Goal: Information Seeking & Learning: Check status

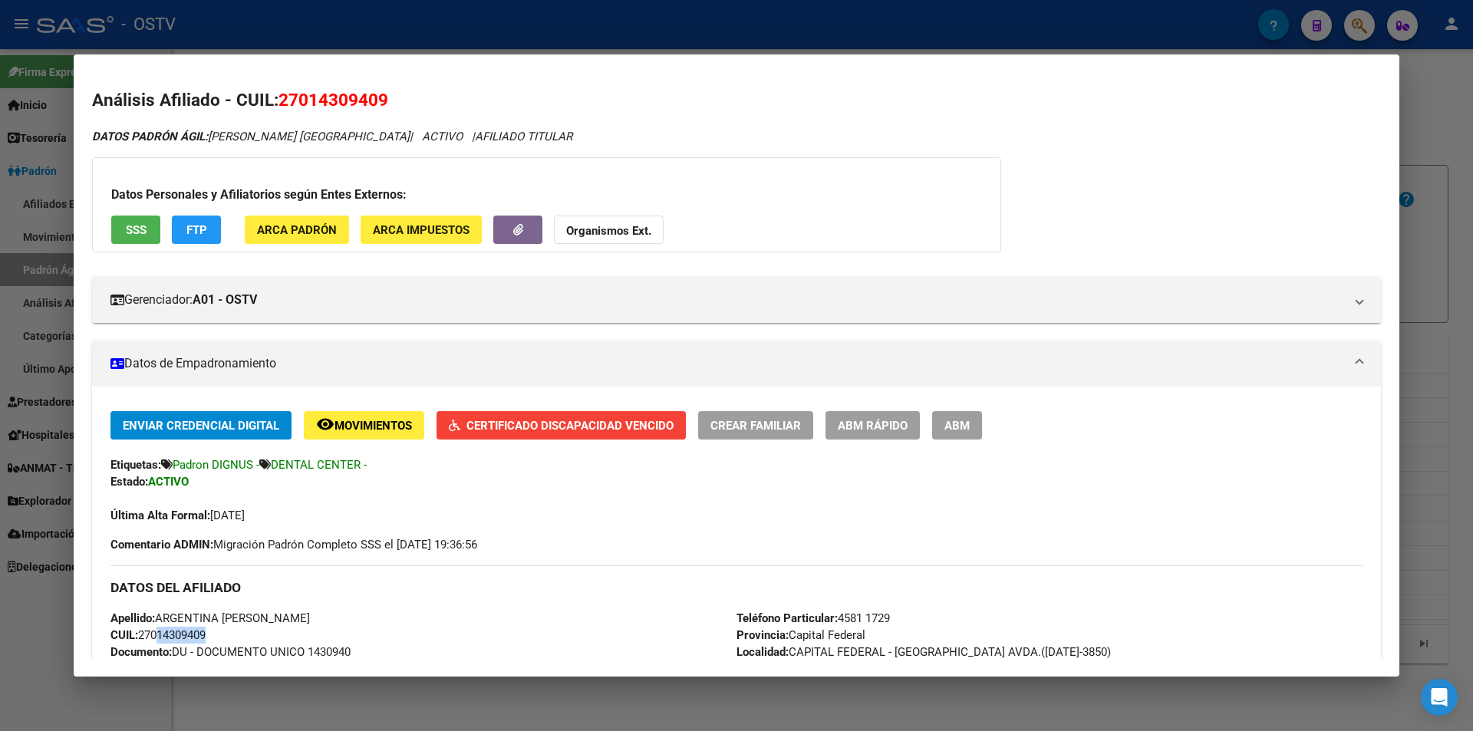
scroll to position [384, 0]
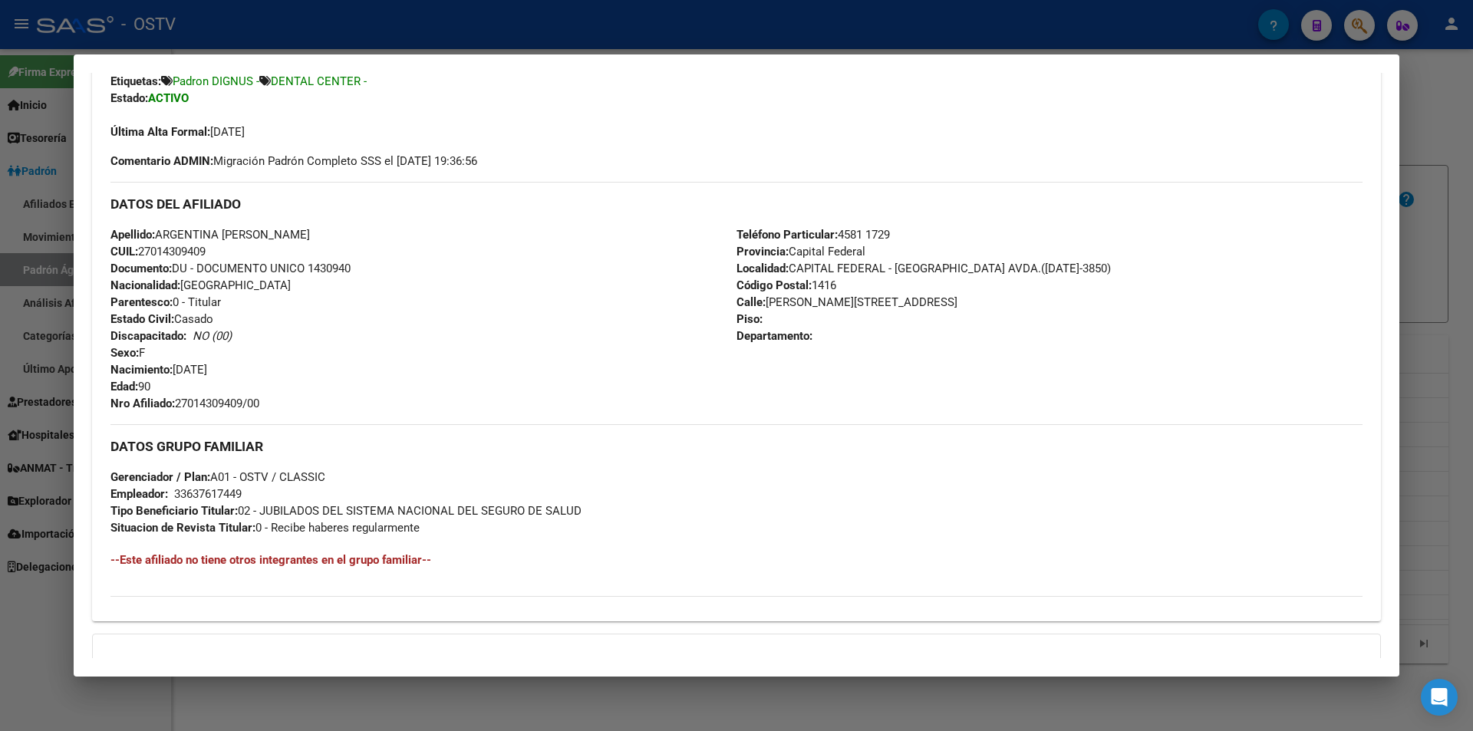
click at [649, 21] on div at bounding box center [736, 365] width 1473 height 731
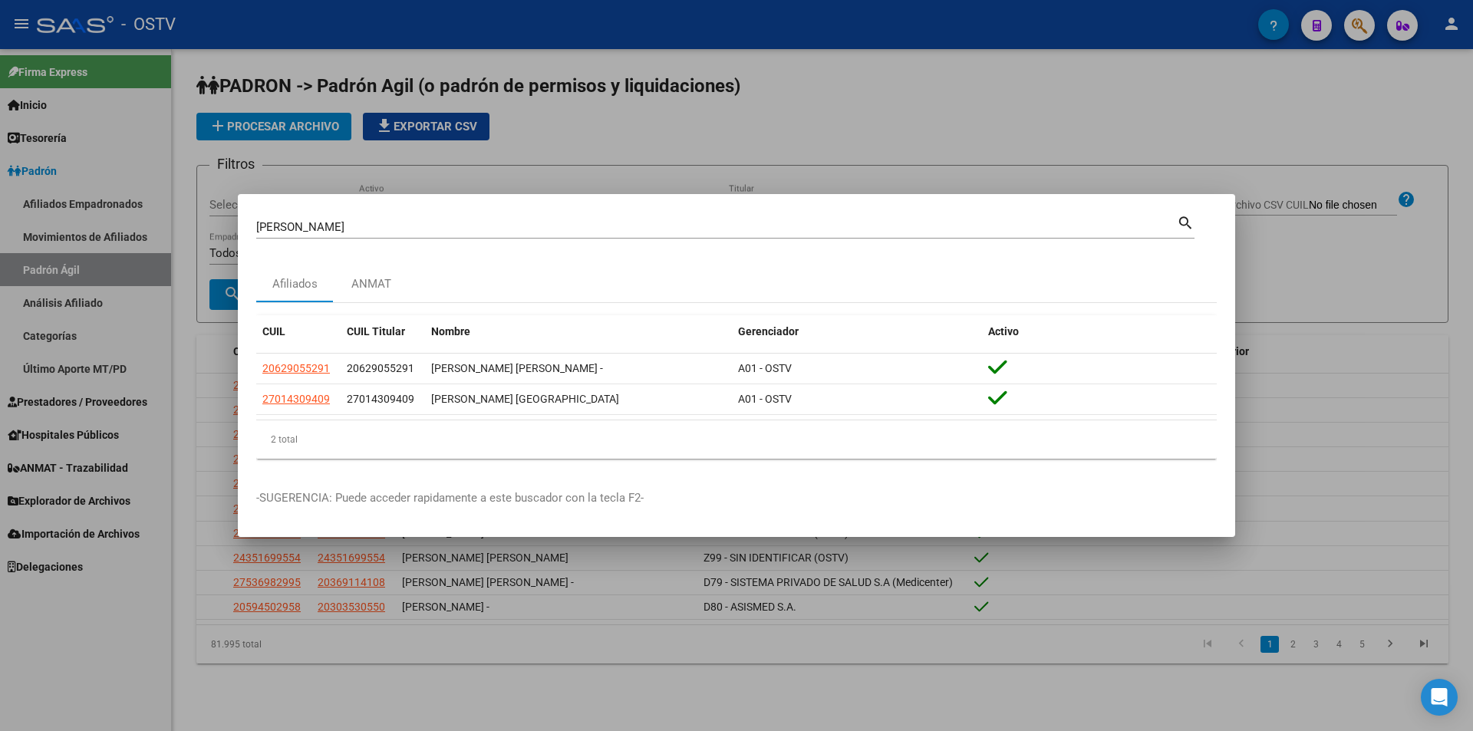
click at [397, 237] on div "lotito Buscar (apellido, dni, cuil, nro traspaso, cuit, obra social)" at bounding box center [716, 227] width 920 height 23
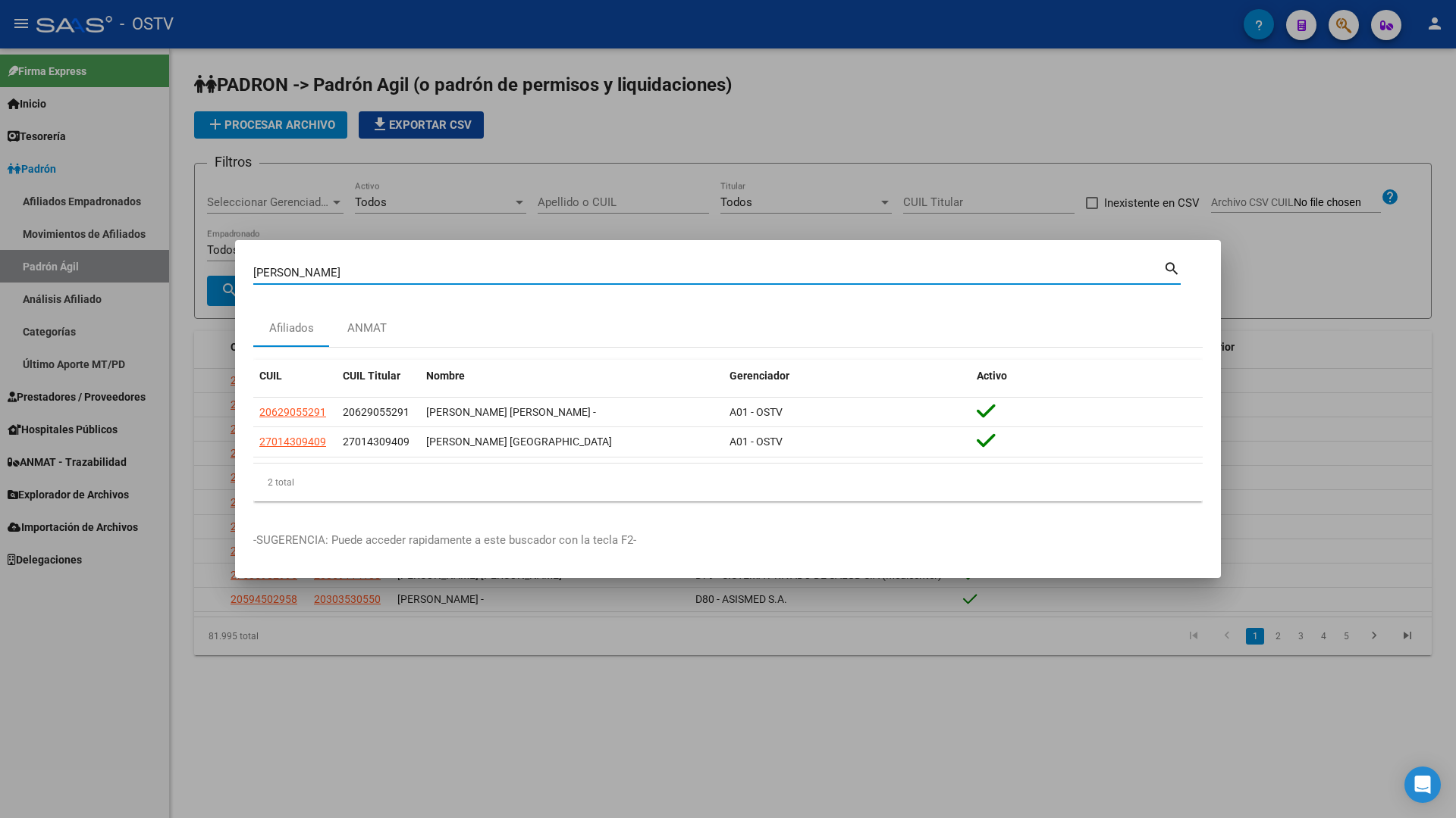
click at [394, 275] on input "lotito" at bounding box center [708, 273] width 909 height 14
type input "l"
paste input "59875725"
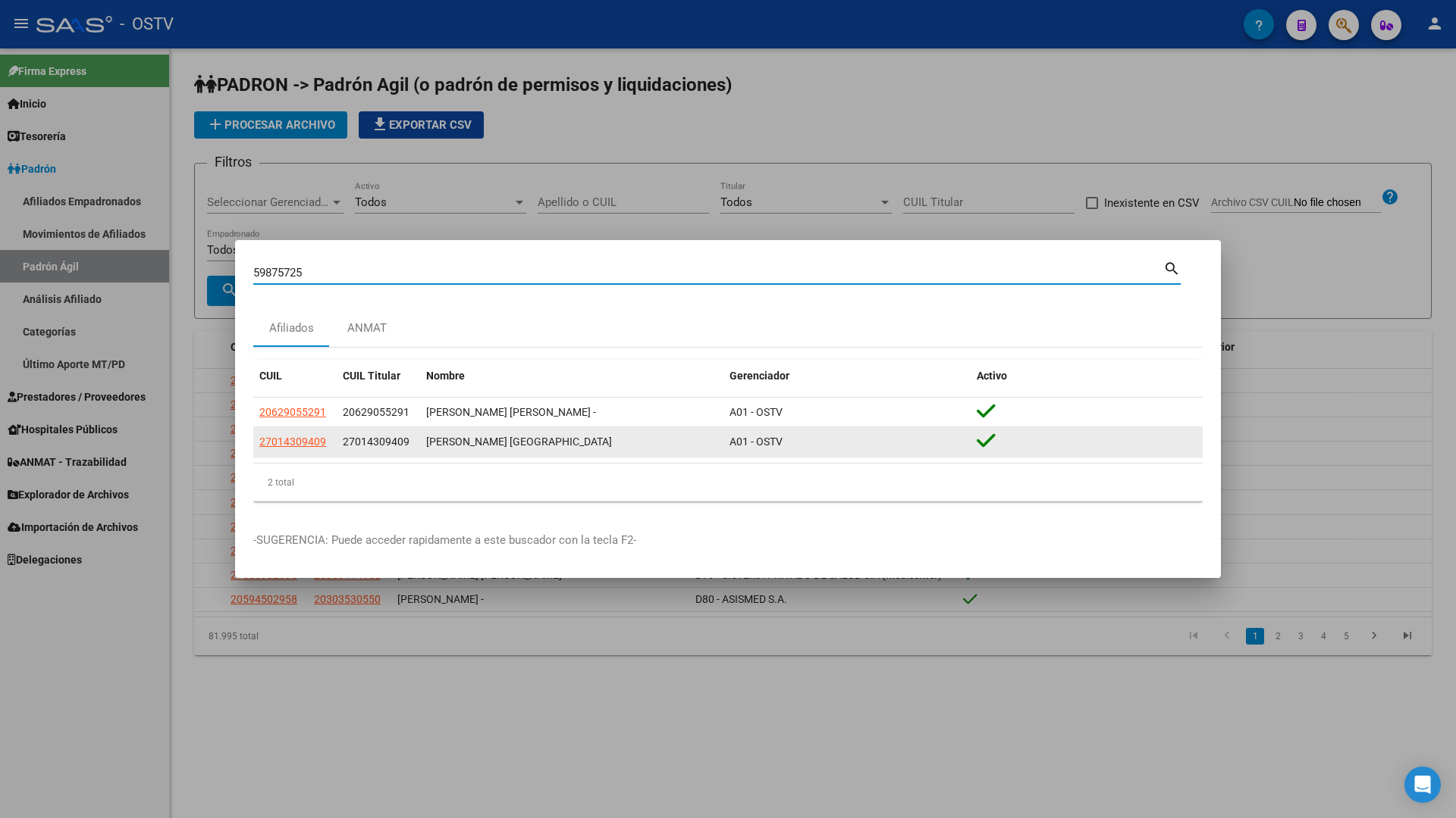
type input "59875725"
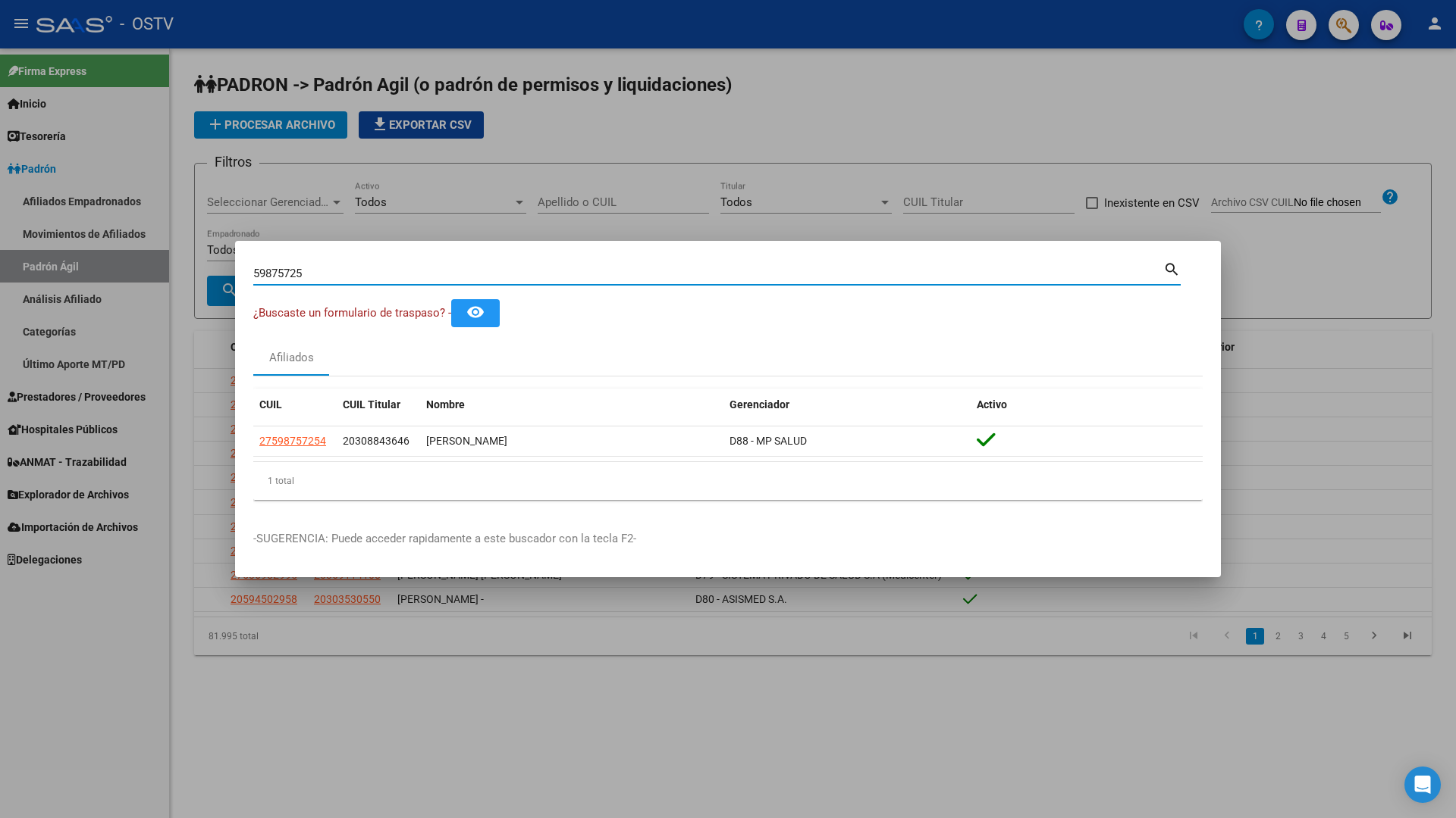
click at [553, 721] on div at bounding box center [728, 409] width 1456 height 818
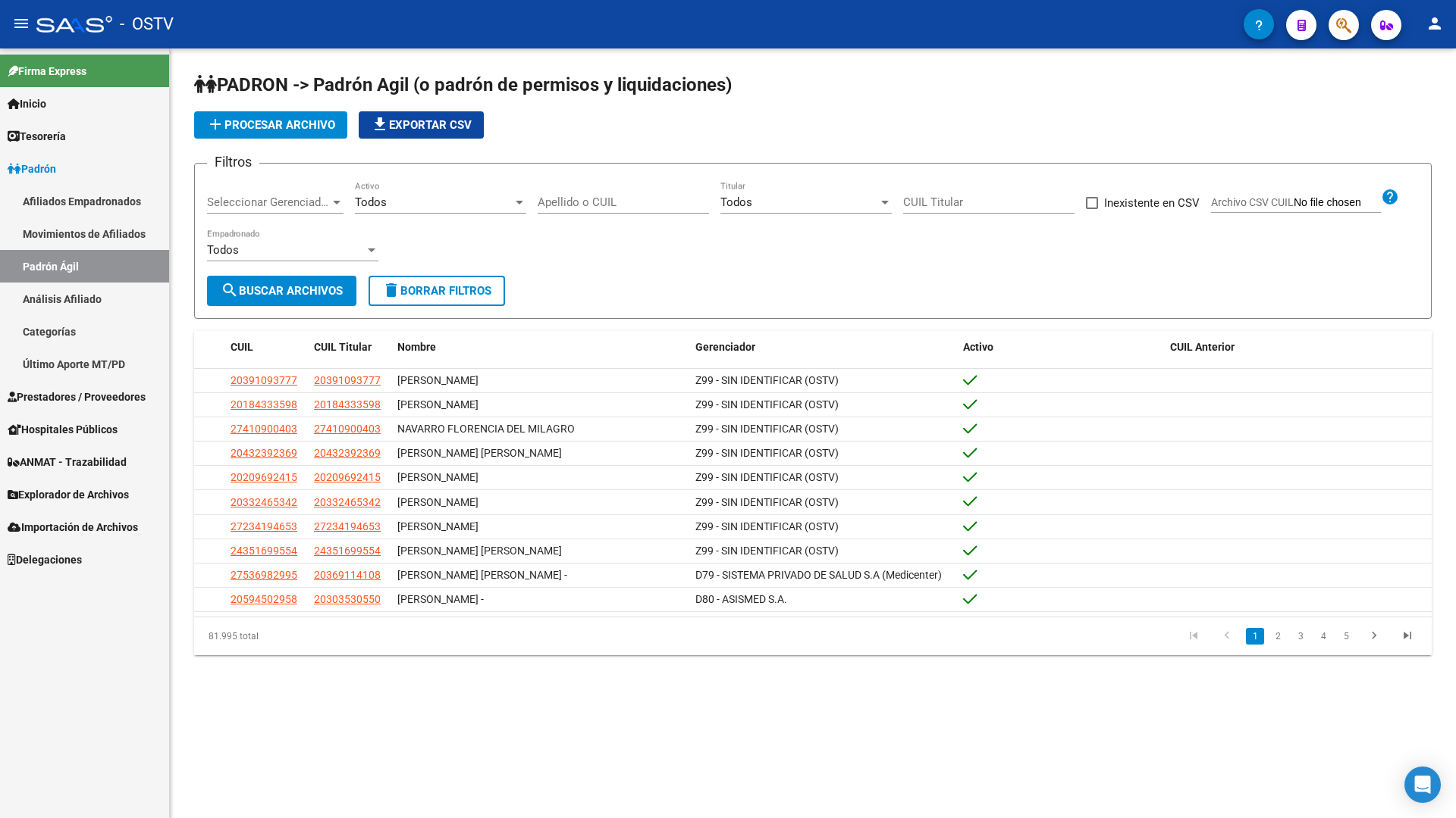
click at [422, 271] on div "Filtros Seleccionar Gerenciador Seleccionar Gerenciador Todos Activo Apellido o…" at bounding box center [813, 225] width 1212 height 100
click at [272, 15] on div "- OSTV" at bounding box center [640, 25] width 1207 height 34
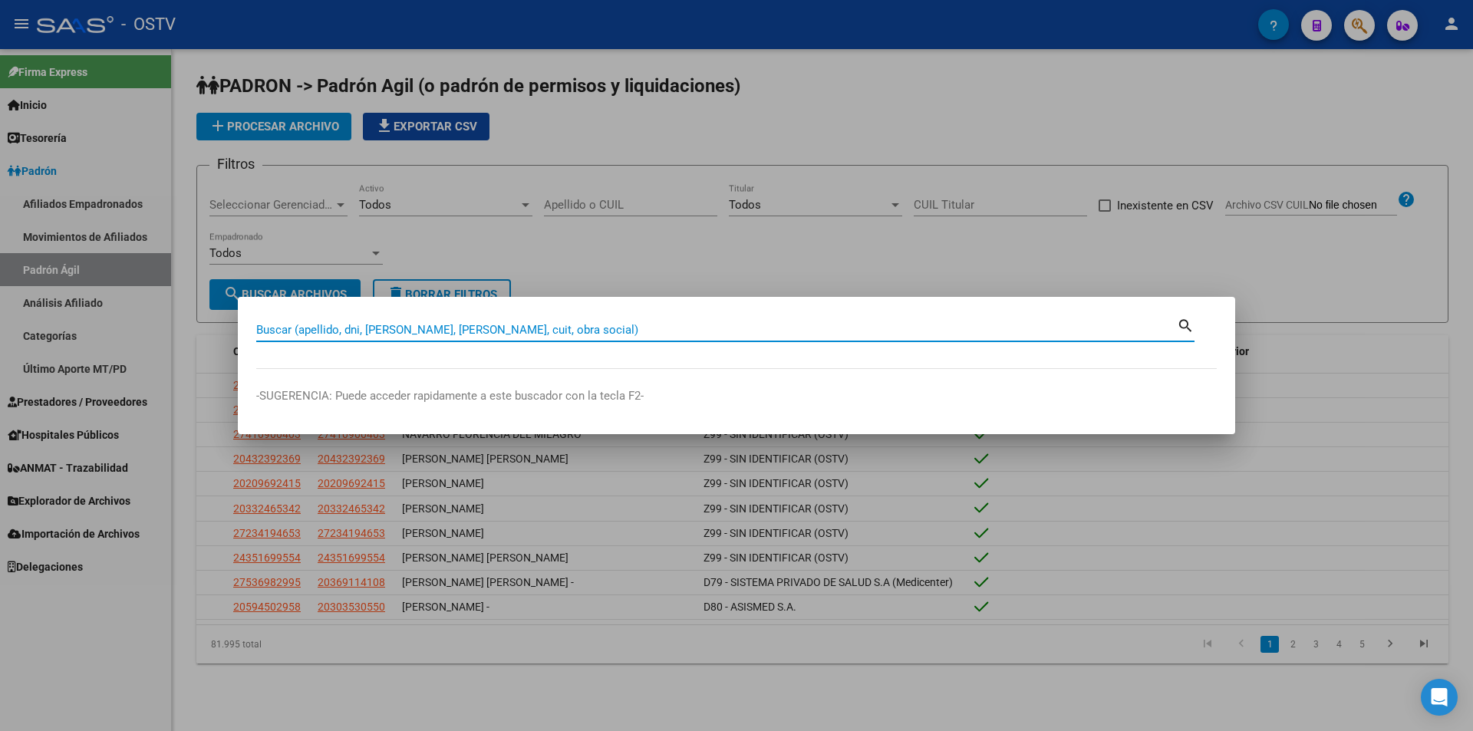
paste input "59875725"
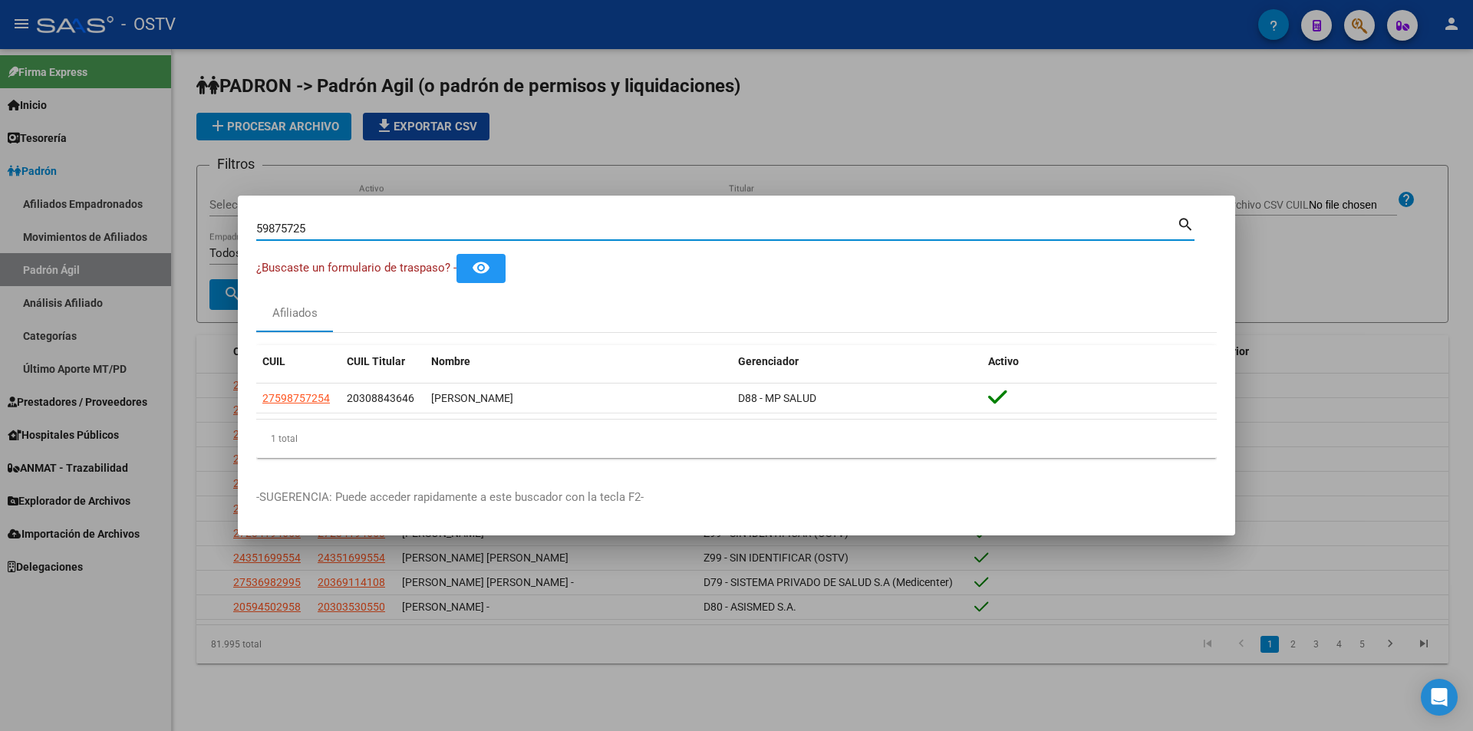
click at [318, 222] on input "59875725" at bounding box center [716, 229] width 920 height 14
type input "5"
type input "23139761"
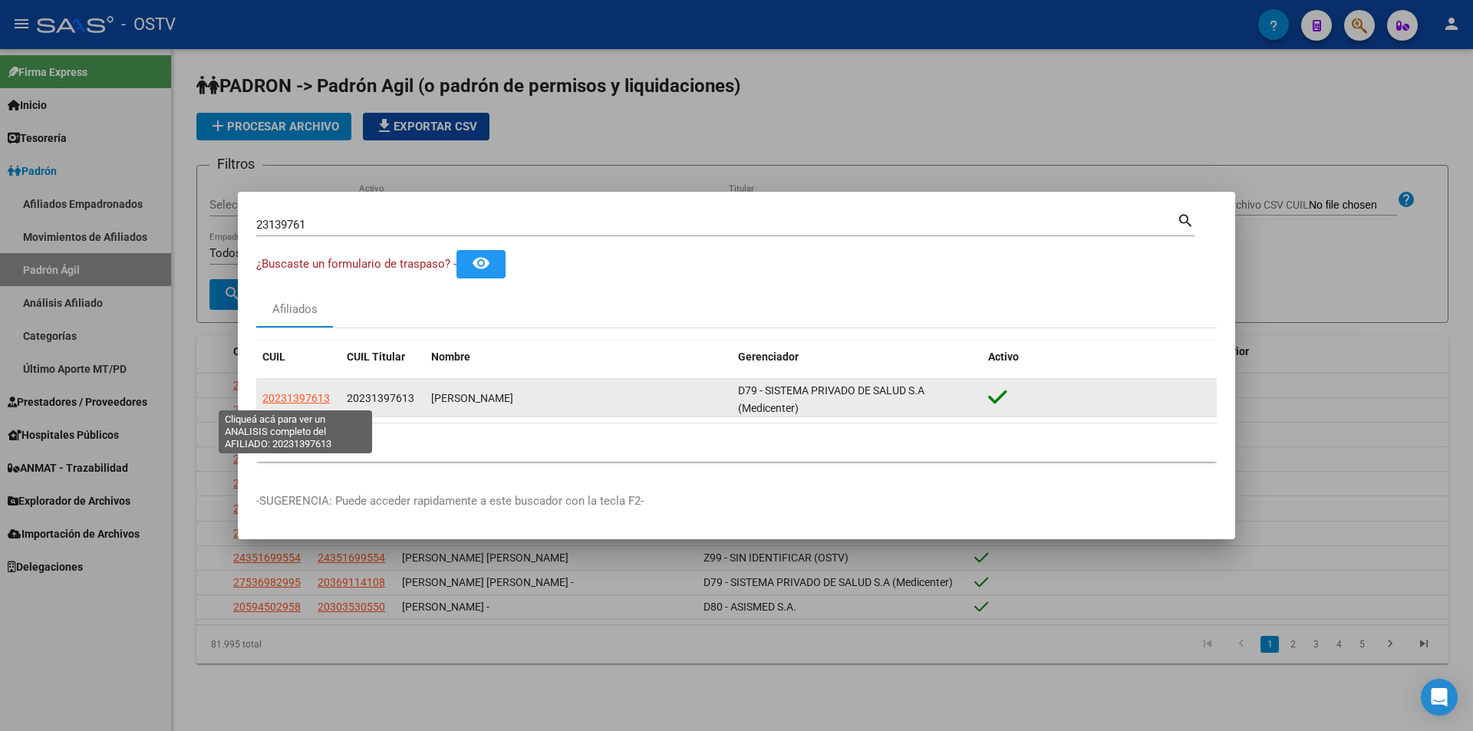
click at [318, 395] on span "20231397613" at bounding box center [296, 398] width 68 height 12
type textarea "20231397613"
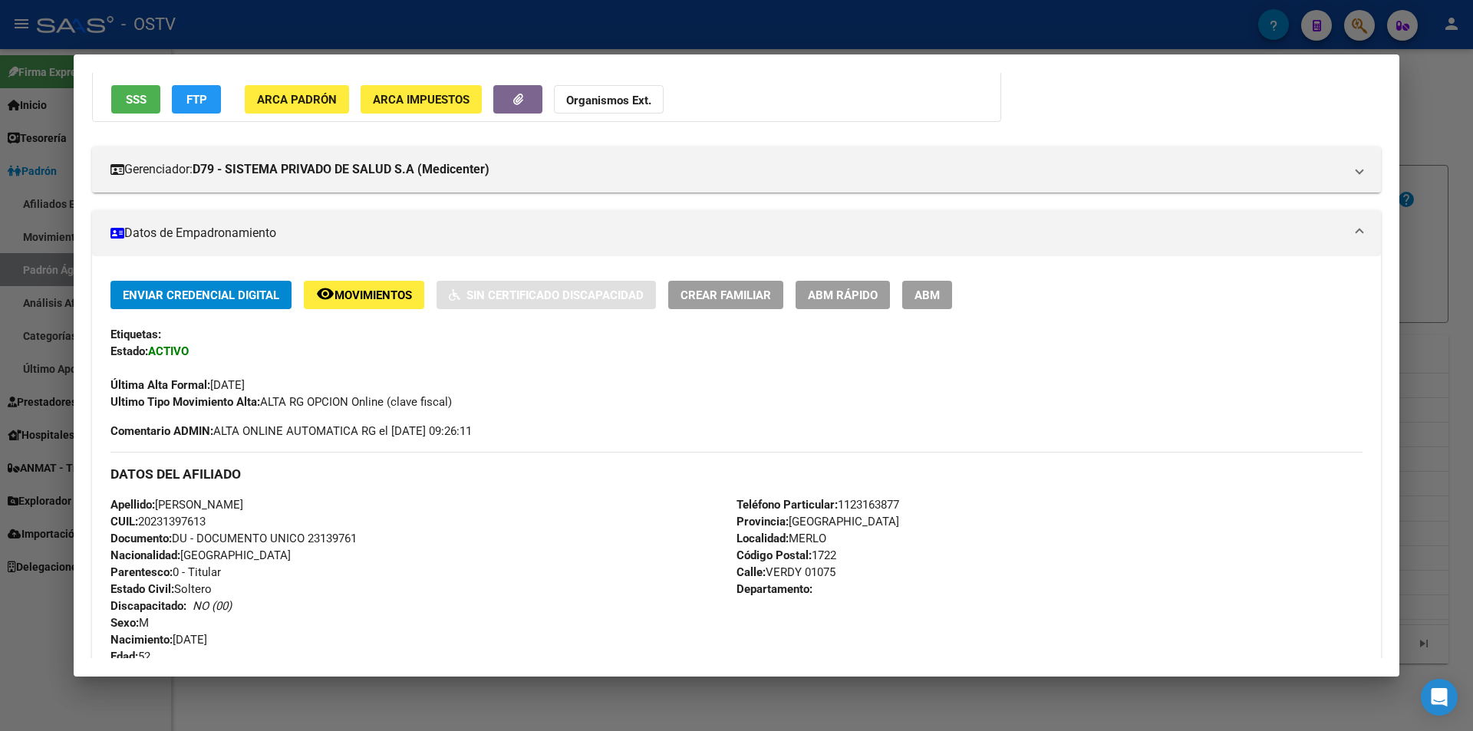
scroll to position [0, 0]
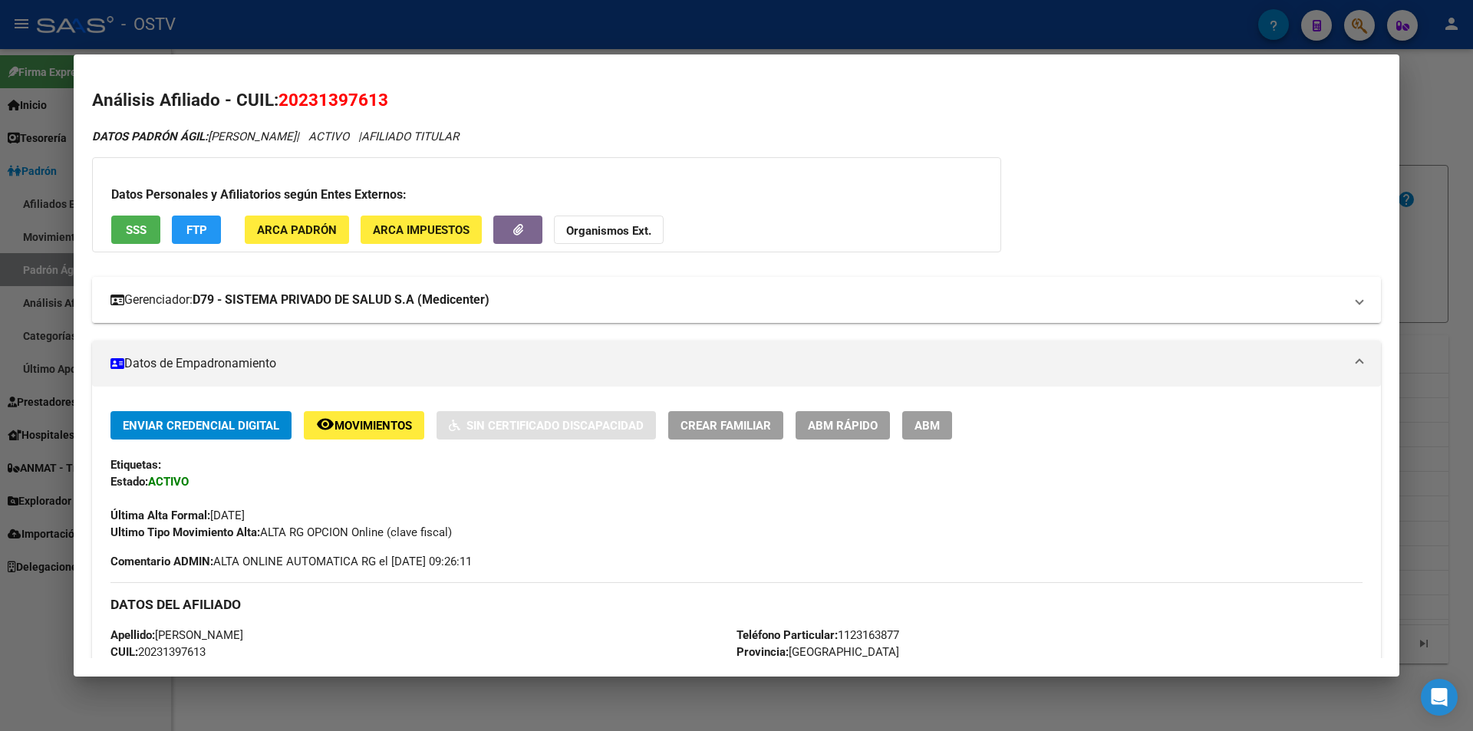
click at [371, 293] on strong "D79 - SISTEMA PRIVADO DE SALUD S.A (Medicenter)" at bounding box center [341, 300] width 297 height 18
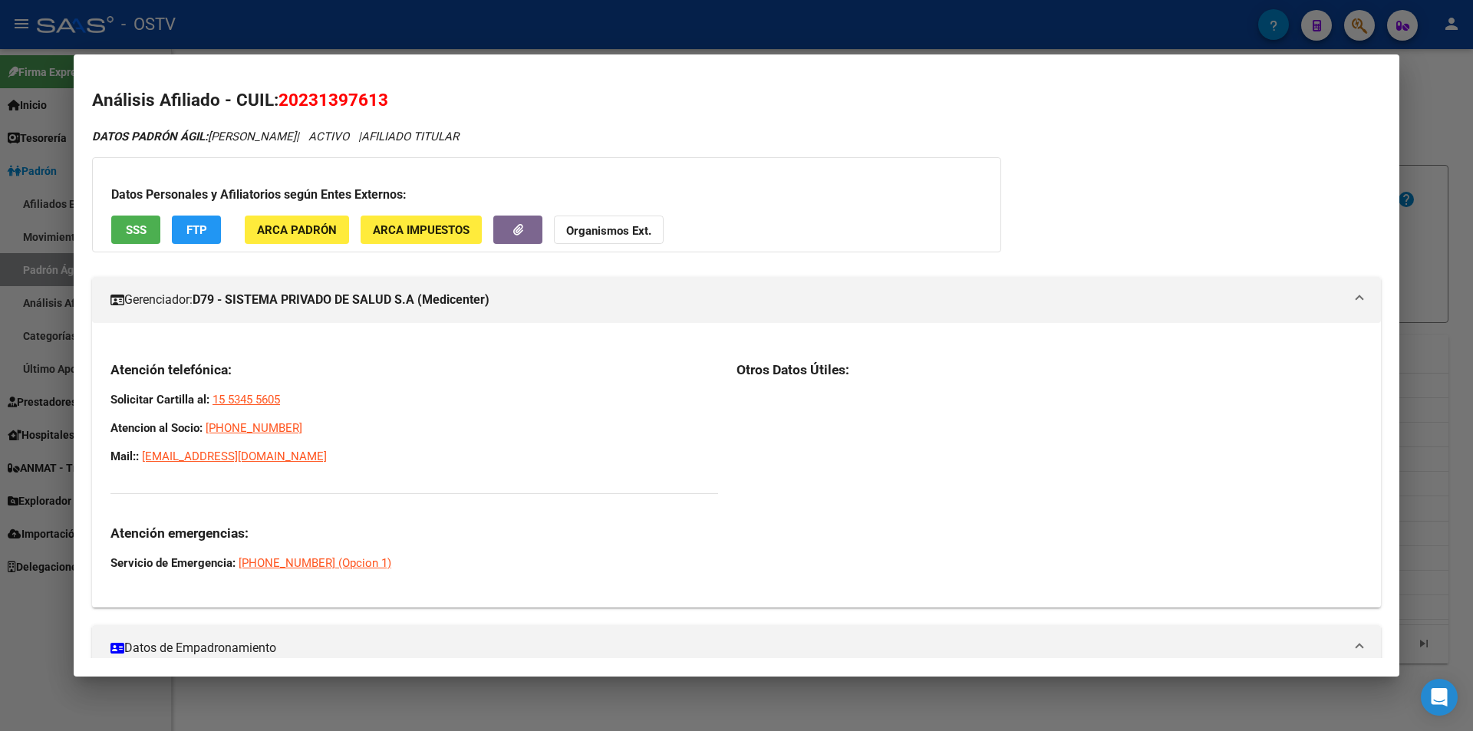
click at [393, 21] on div at bounding box center [736, 365] width 1473 height 731
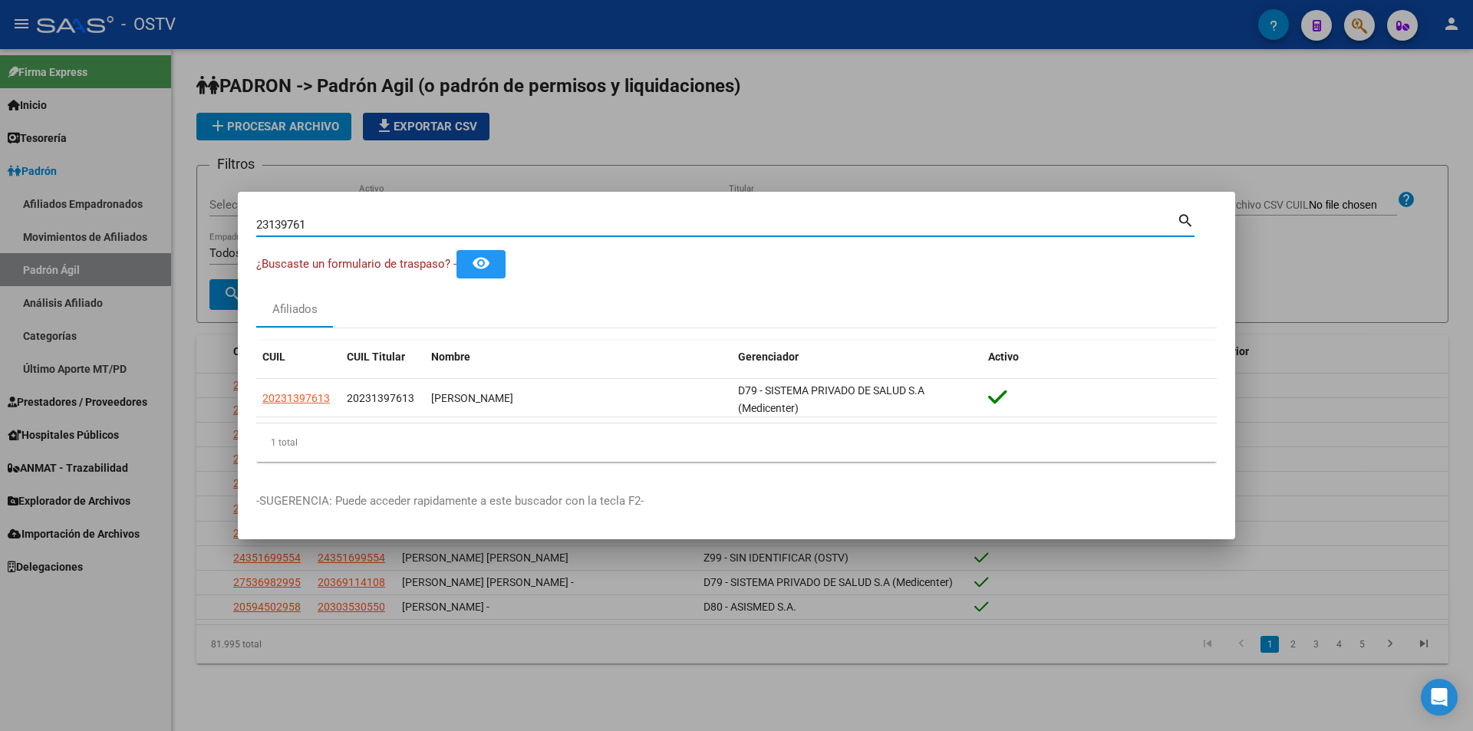
drag, startPoint x: 305, startPoint y: 221, endPoint x: 209, endPoint y: 216, distance: 96.0
click at [209, 216] on div "23139761 Buscar (apellido, dni, cuil, nro traspaso, cuit, obra social) search ¿…" at bounding box center [736, 365] width 1473 height 731
drag, startPoint x: 321, startPoint y: 222, endPoint x: 203, endPoint y: 208, distance: 119.8
click at [203, 208] on div "23139761 Buscar (apellido, dni, cuil, nro traspaso, cuit, obra social) search ¿…" at bounding box center [736, 365] width 1473 height 731
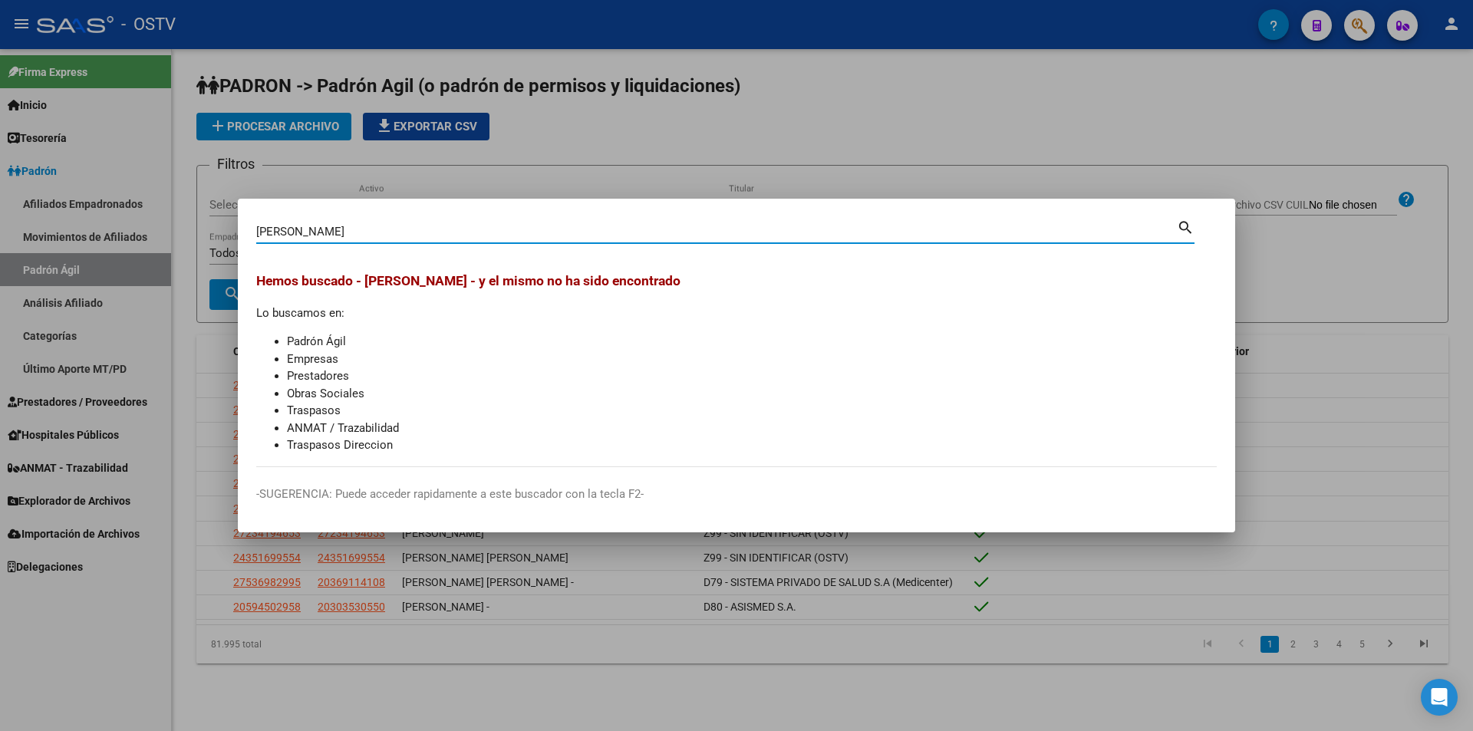
type input "inga"
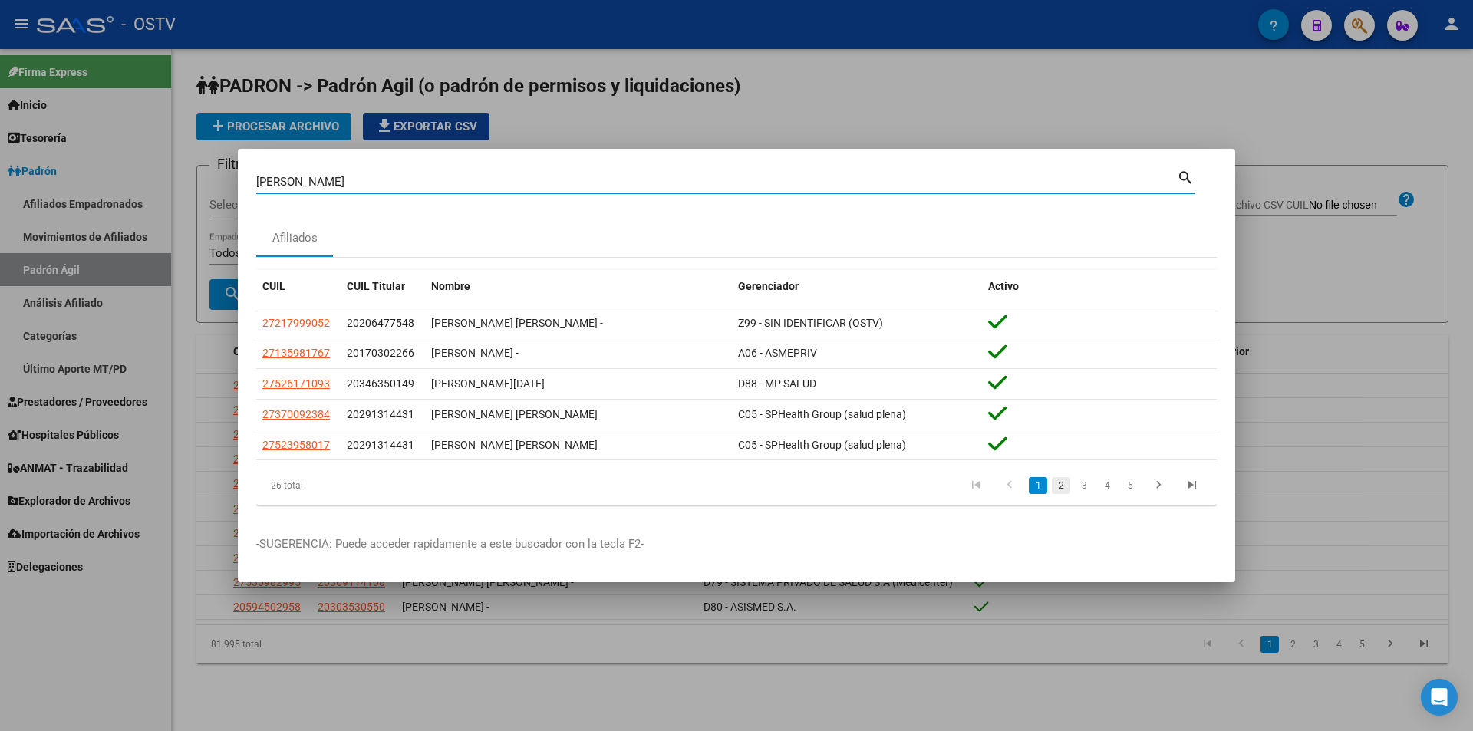
click at [1053, 489] on link "2" at bounding box center [1061, 485] width 18 height 17
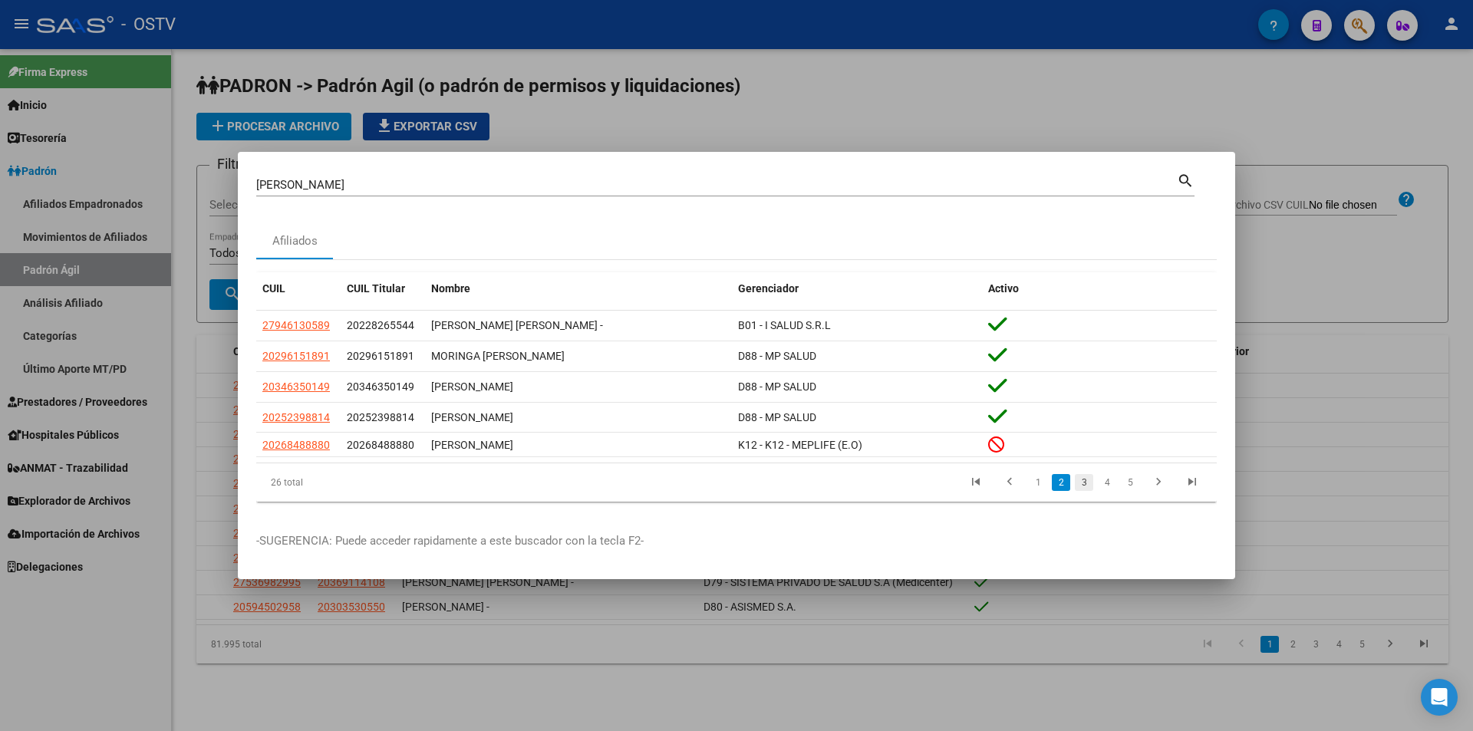
click at [1080, 490] on link "3" at bounding box center [1084, 482] width 18 height 17
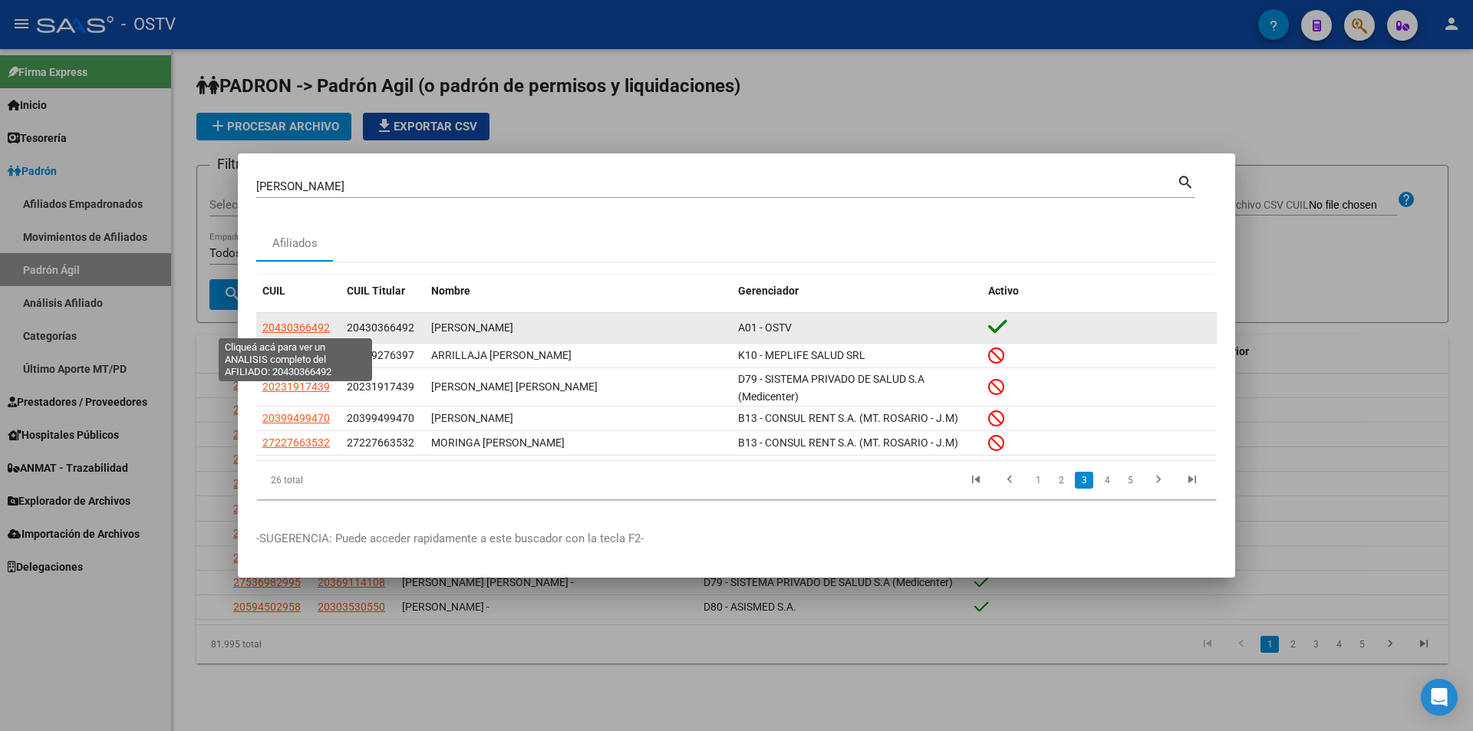
click at [300, 321] on span "20430366492" at bounding box center [296, 327] width 68 height 12
type textarea "20430366492"
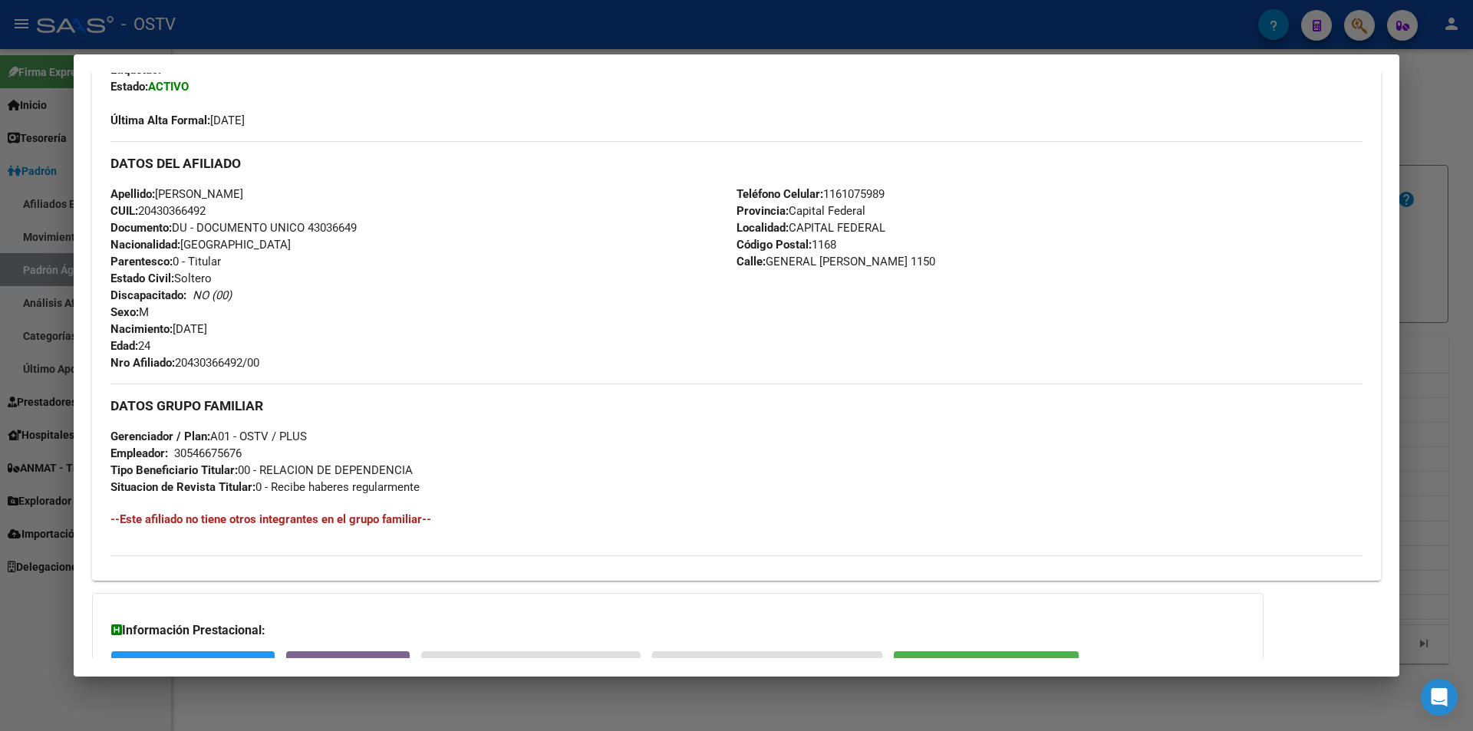
scroll to position [519, 0]
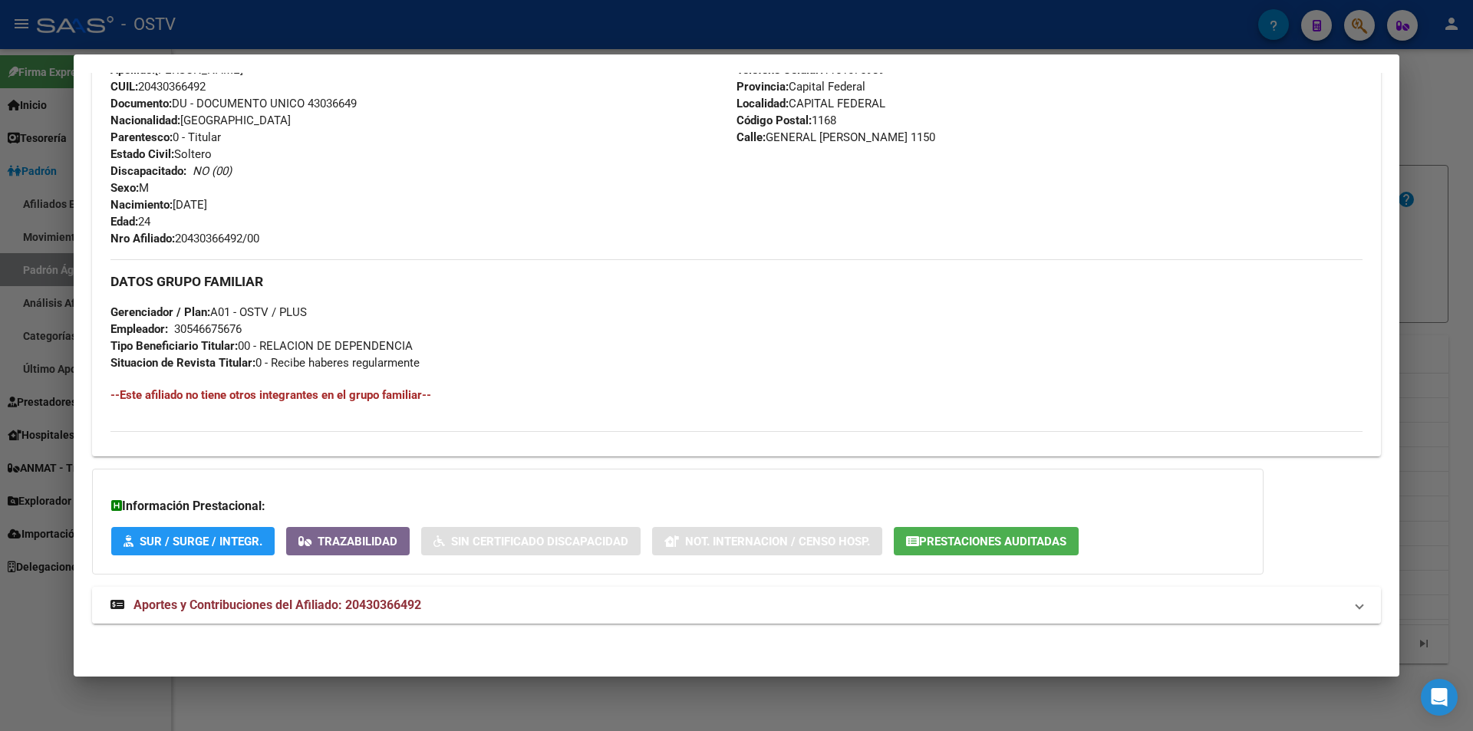
click at [440, 601] on mat-panel-title "Aportes y Contribuciones del Afiliado: 20430366492" at bounding box center [726, 605] width 1233 height 18
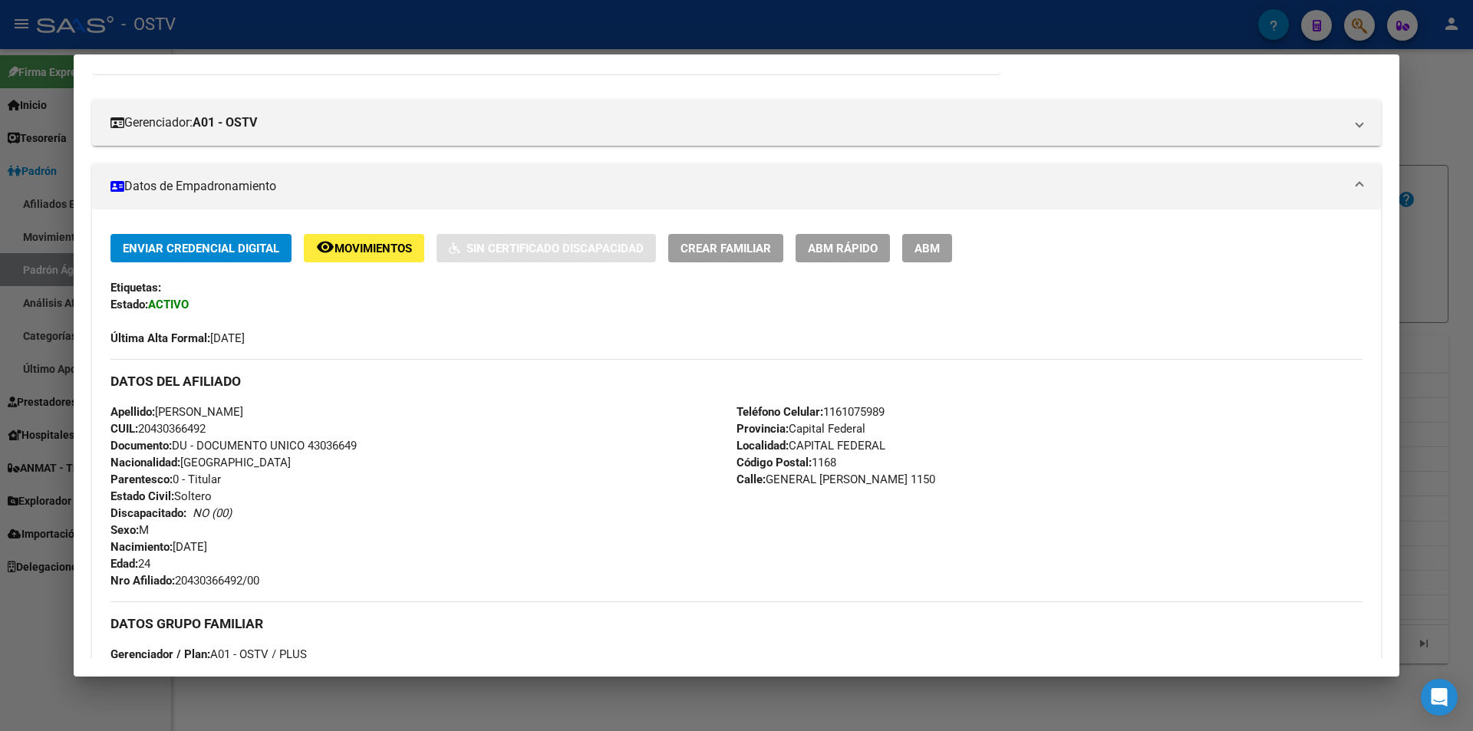
scroll to position [59, 0]
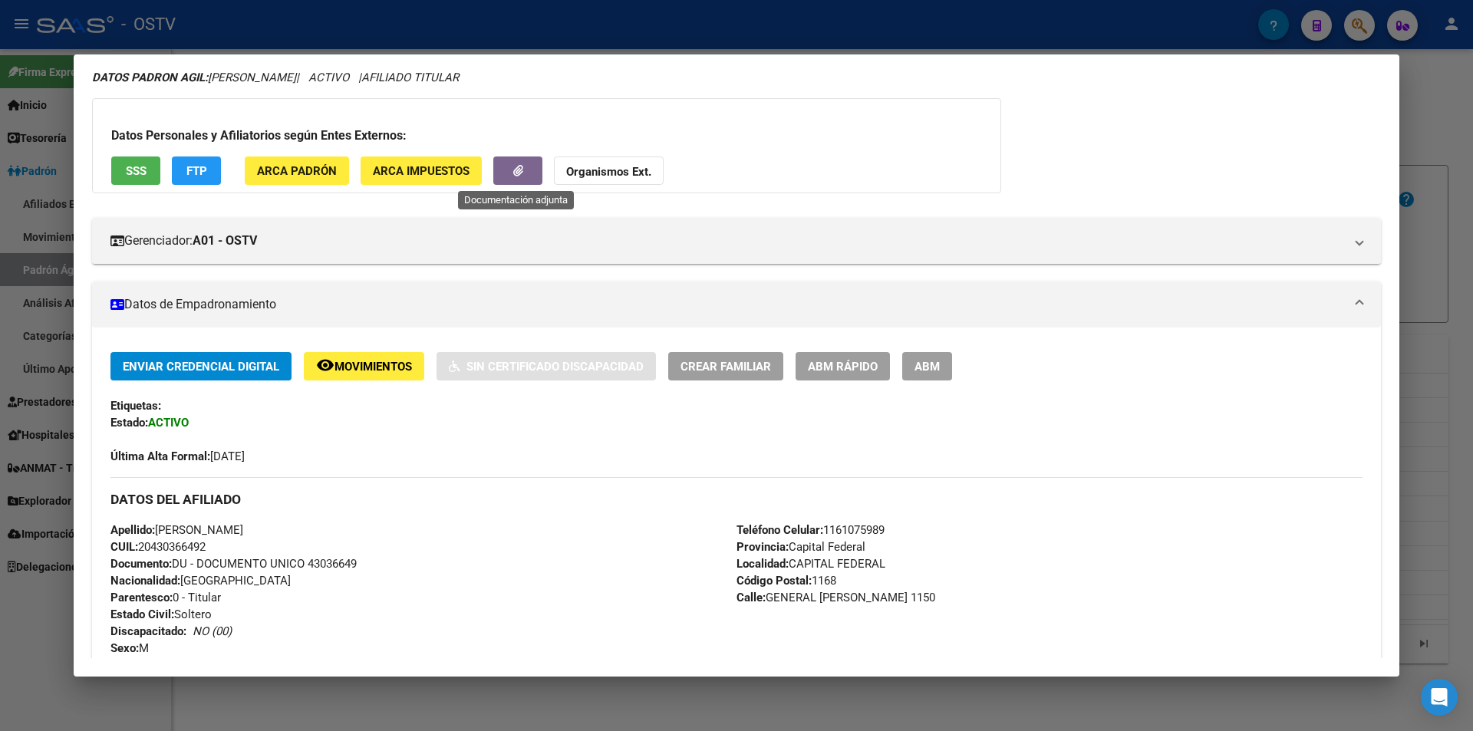
click at [522, 166] on button "button" at bounding box center [517, 170] width 49 height 28
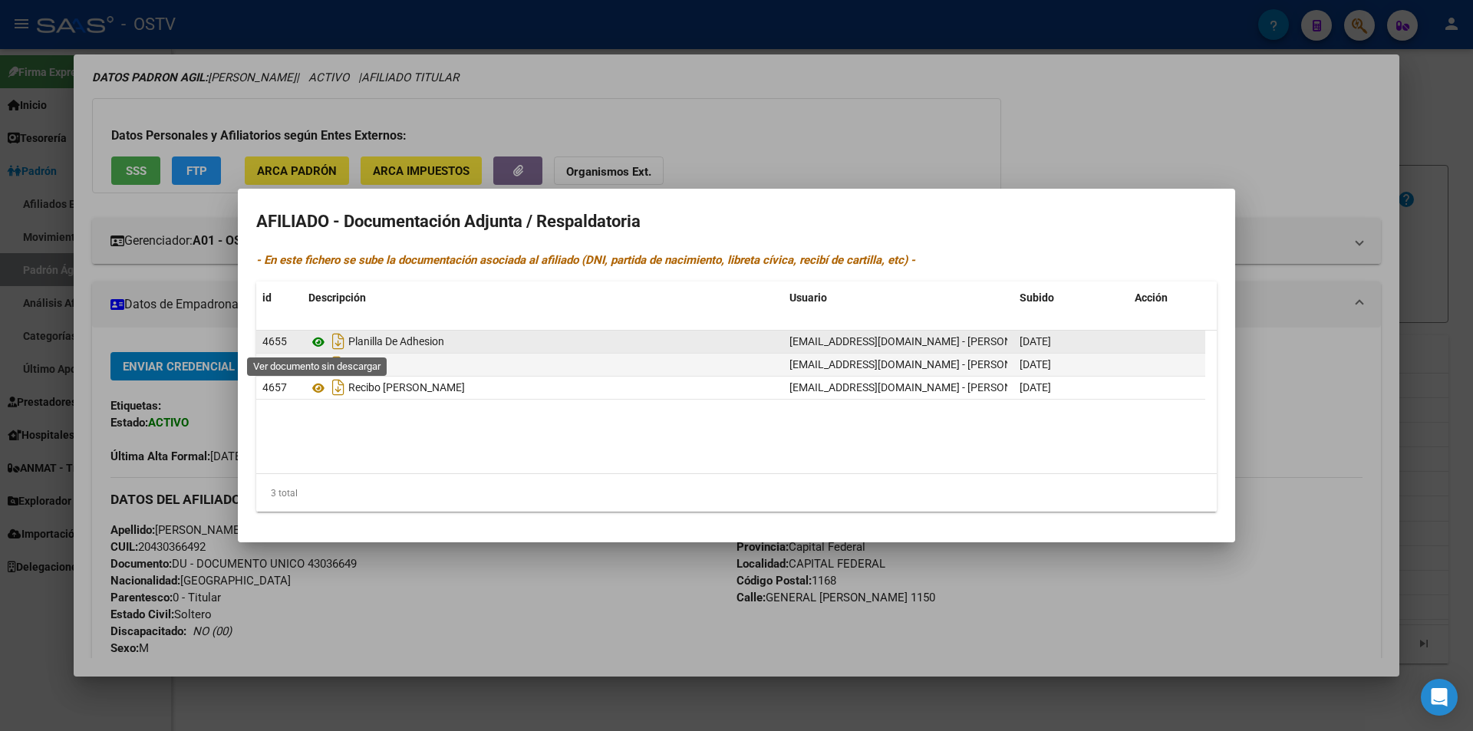
click at [319, 341] on icon at bounding box center [318, 342] width 20 height 18
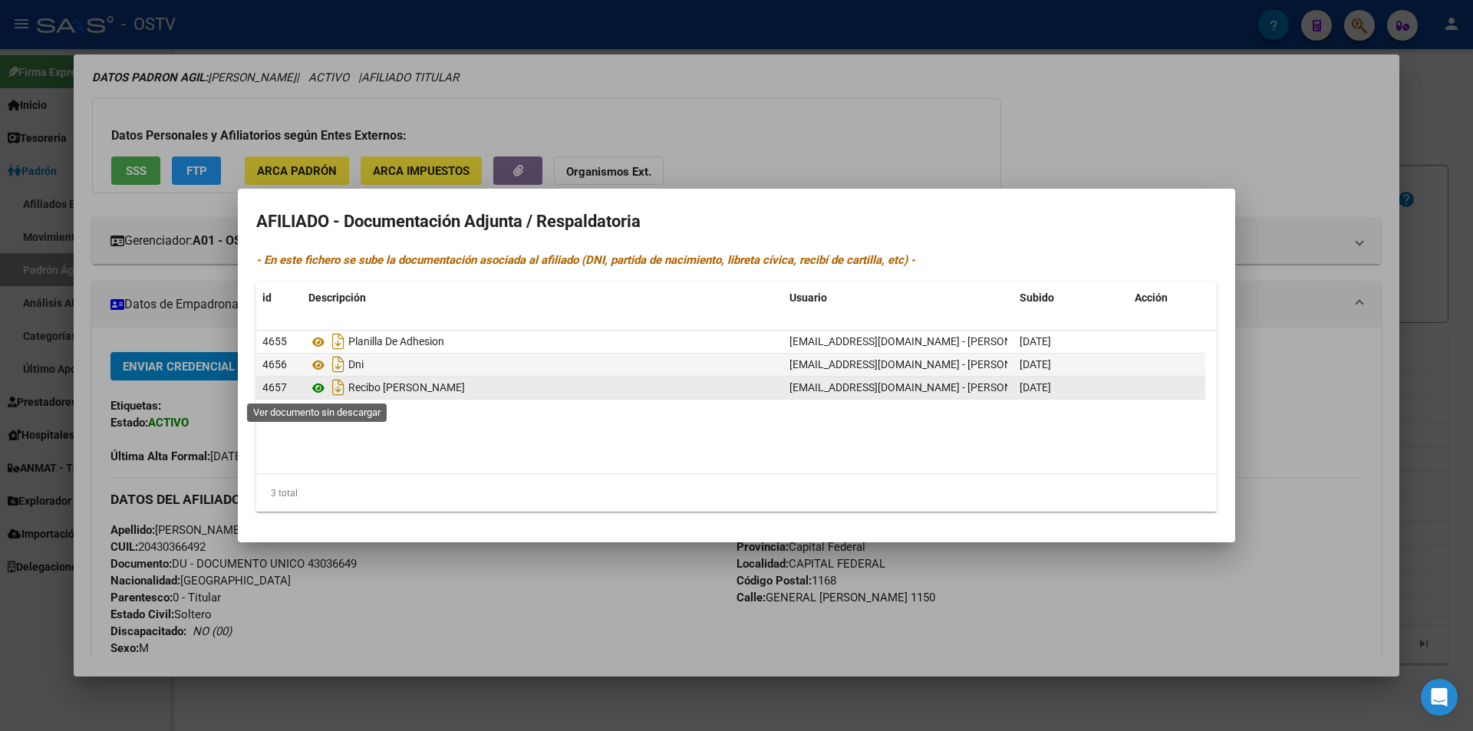
click at [318, 389] on icon at bounding box center [318, 388] width 20 height 18
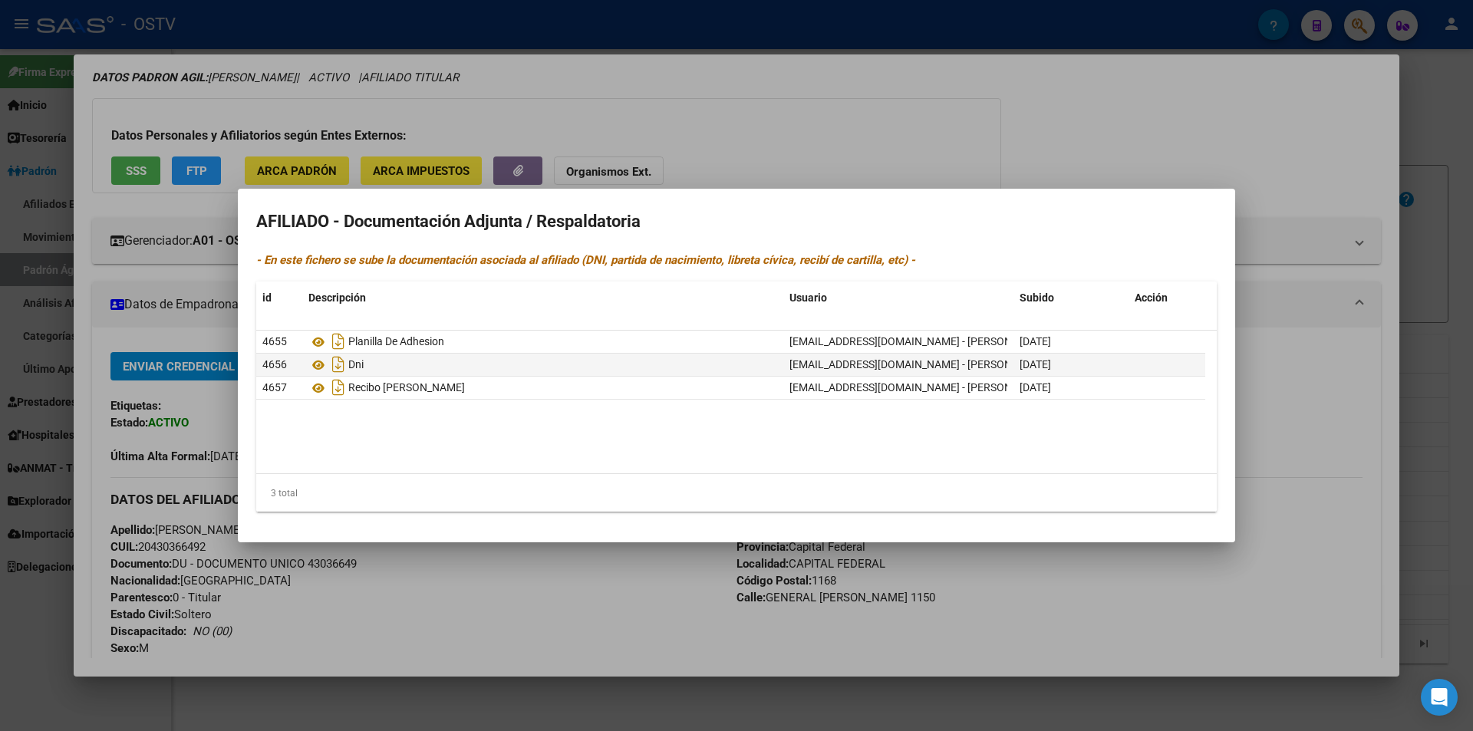
click at [1029, 156] on div at bounding box center [736, 365] width 1473 height 731
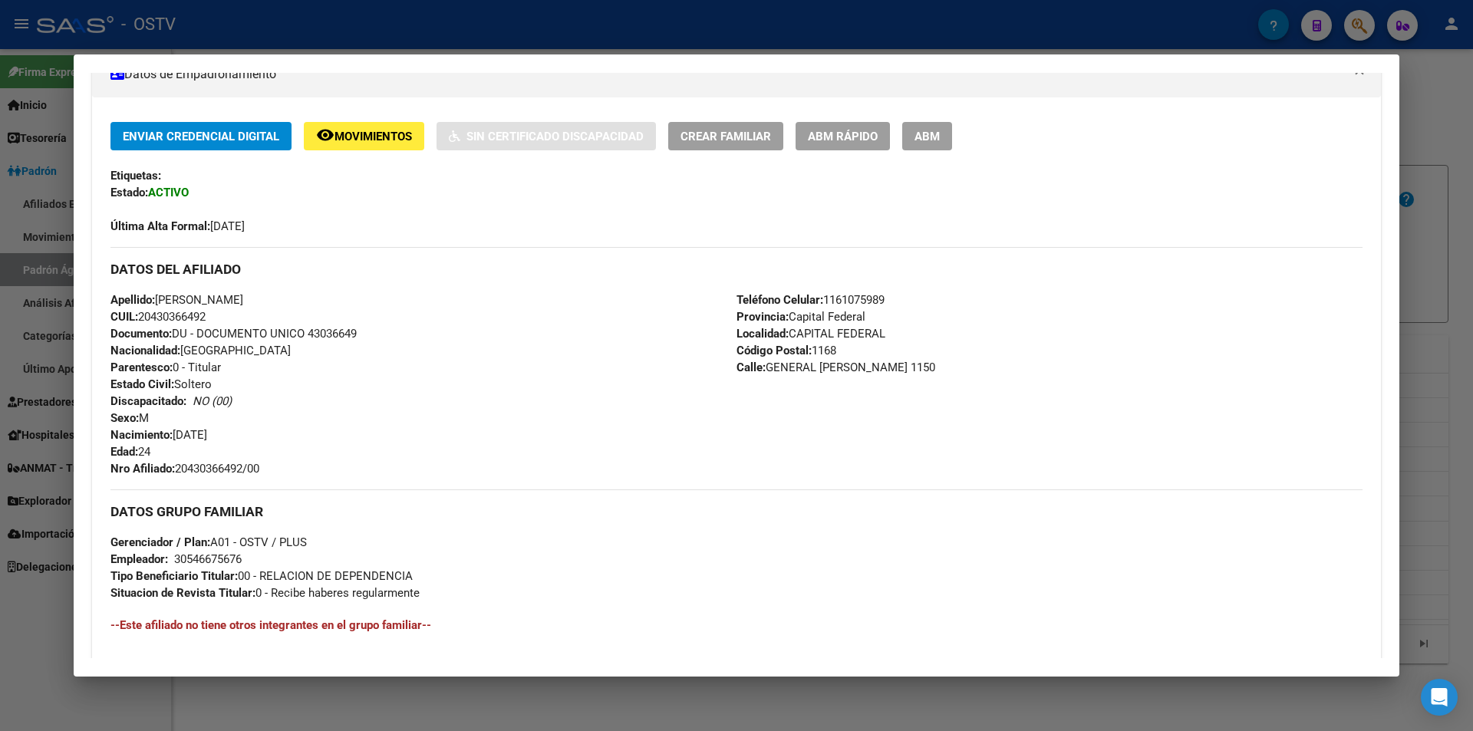
scroll to position [519, 0]
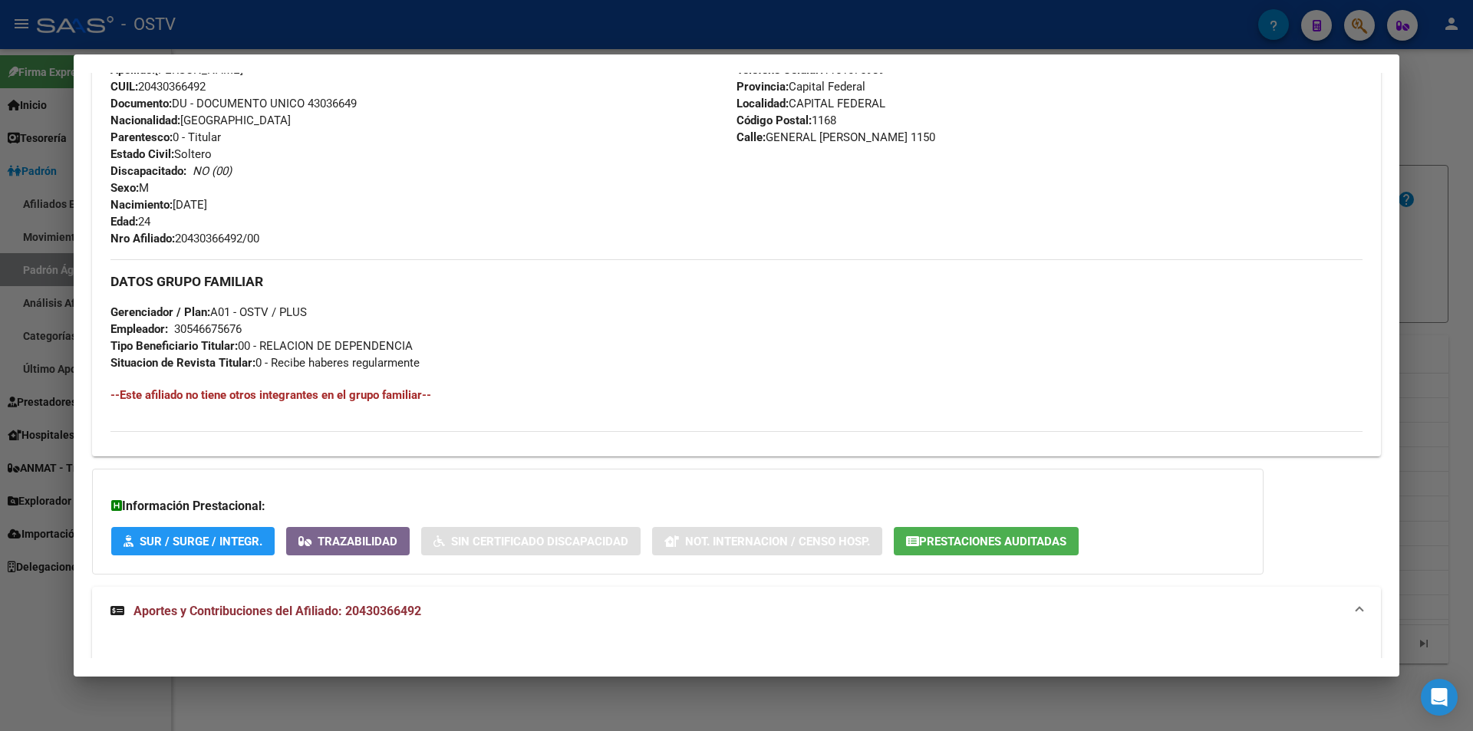
click at [904, 551] on button "Prestaciones Auditadas" at bounding box center [986, 541] width 185 height 28
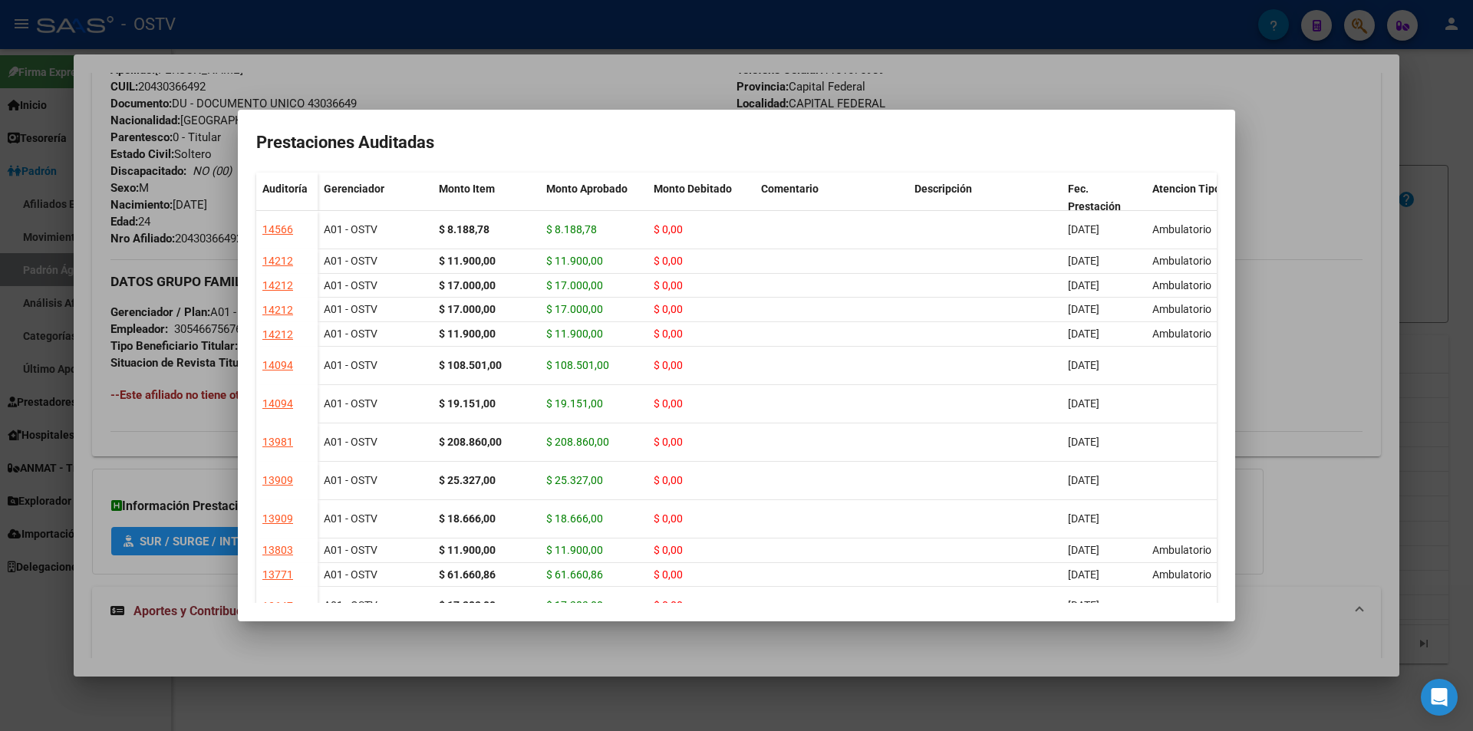
click at [929, 73] on div at bounding box center [736, 365] width 1473 height 731
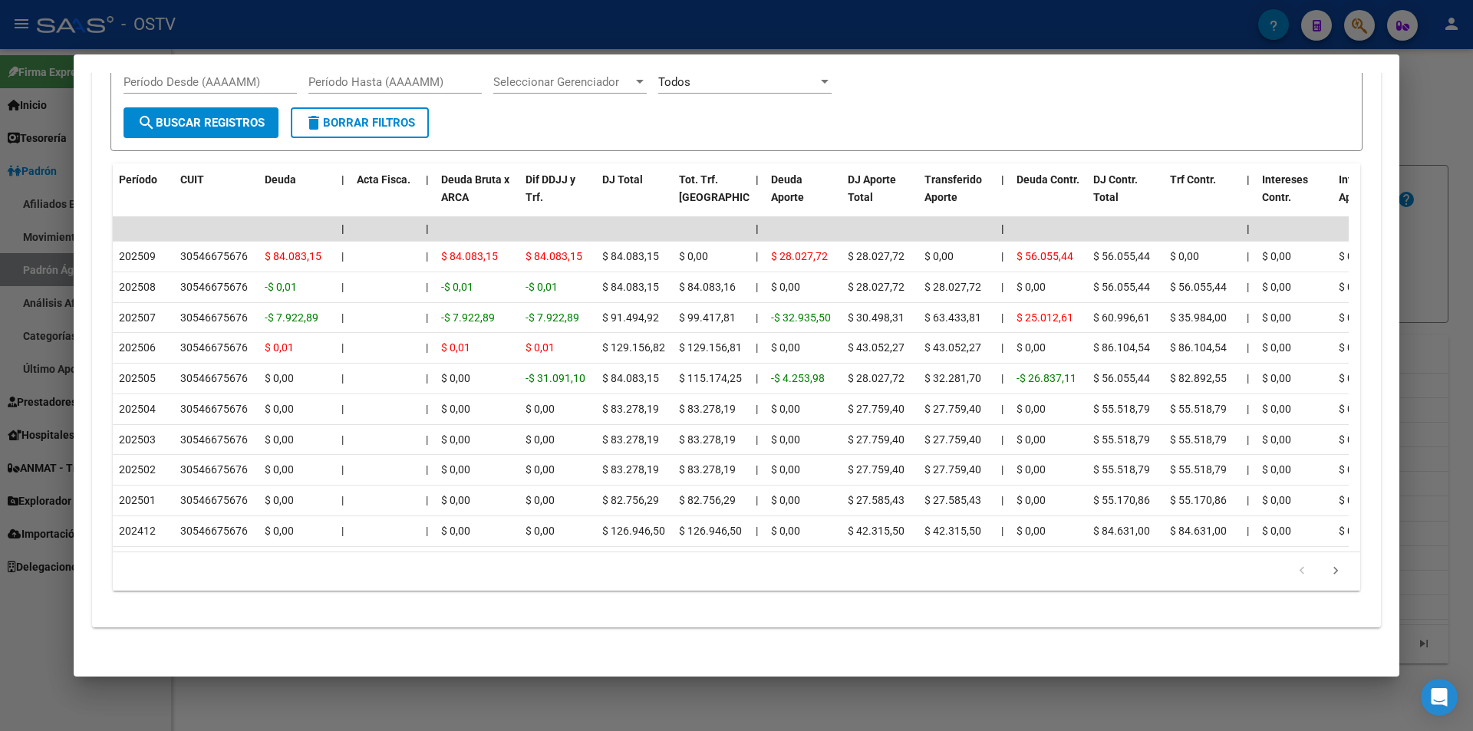
scroll to position [1278, 0]
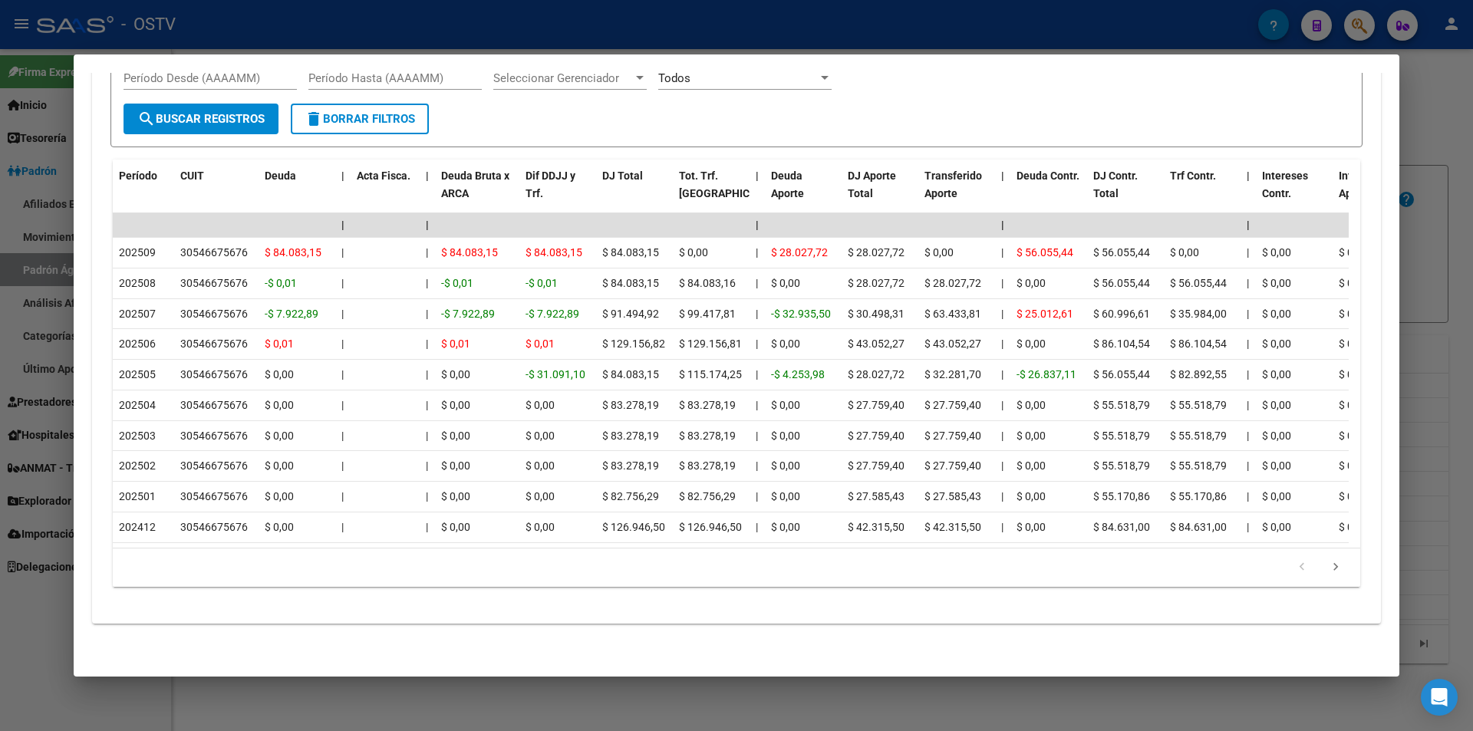
click at [664, 27] on div at bounding box center [736, 365] width 1473 height 731
